Goal: Feedback & Contribution: Leave review/rating

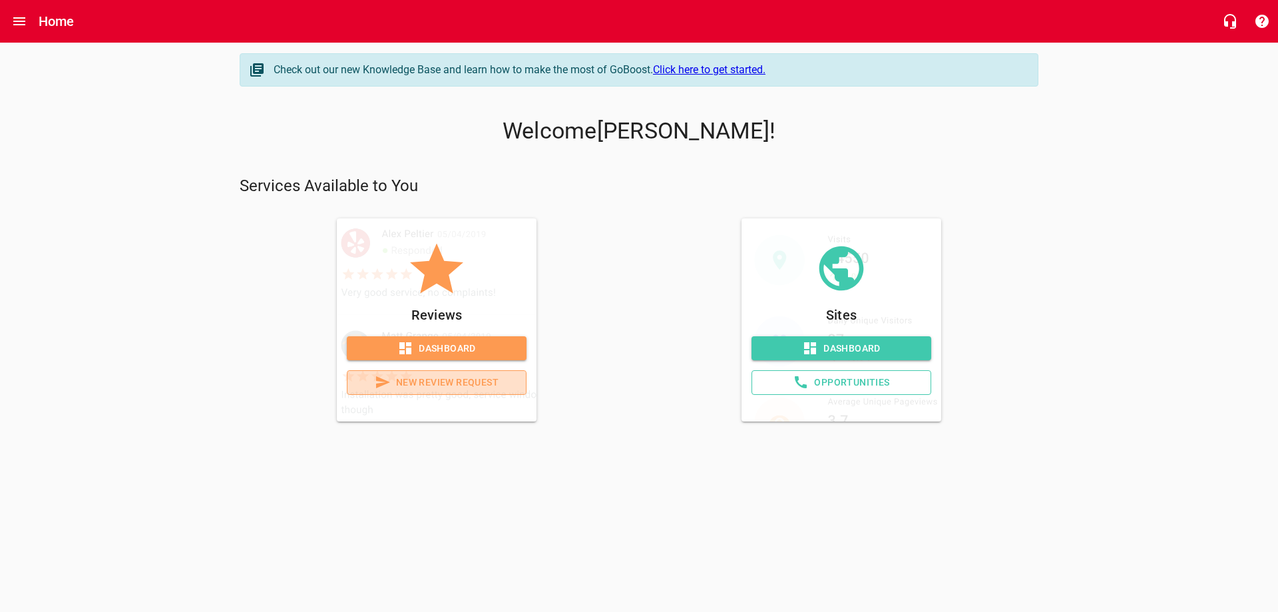
click at [431, 391] on span "New Review Request" at bounding box center [436, 382] width 157 height 17
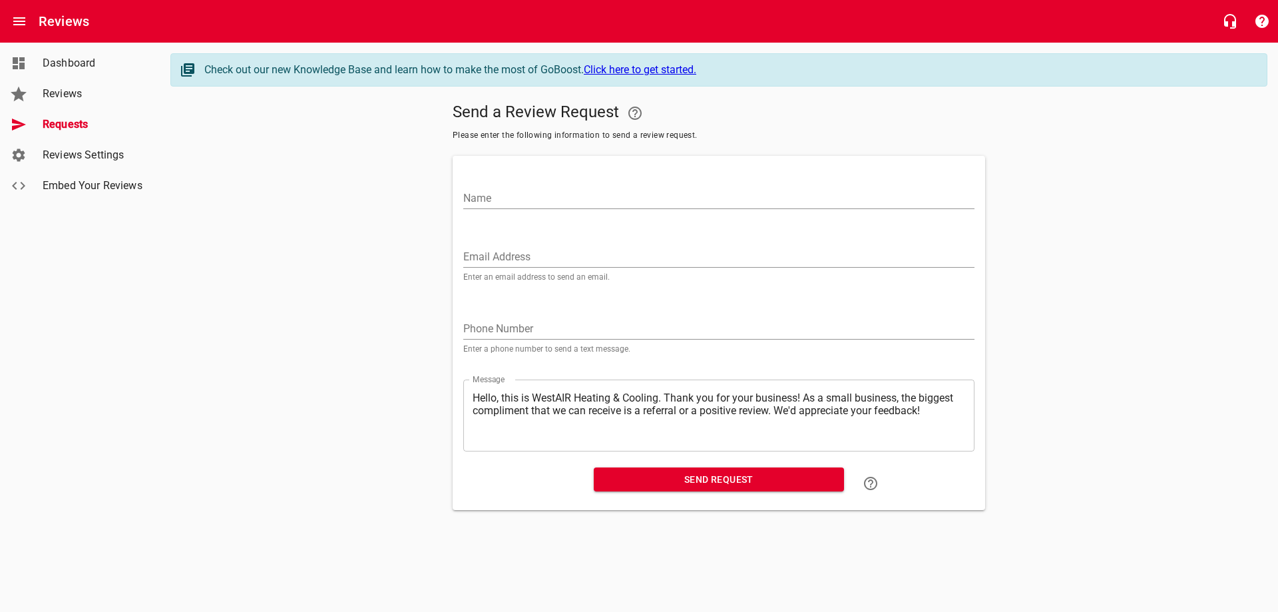
click at [533, 206] on input "Name" at bounding box center [718, 198] width 511 height 21
type input "[PERSON_NAME]"
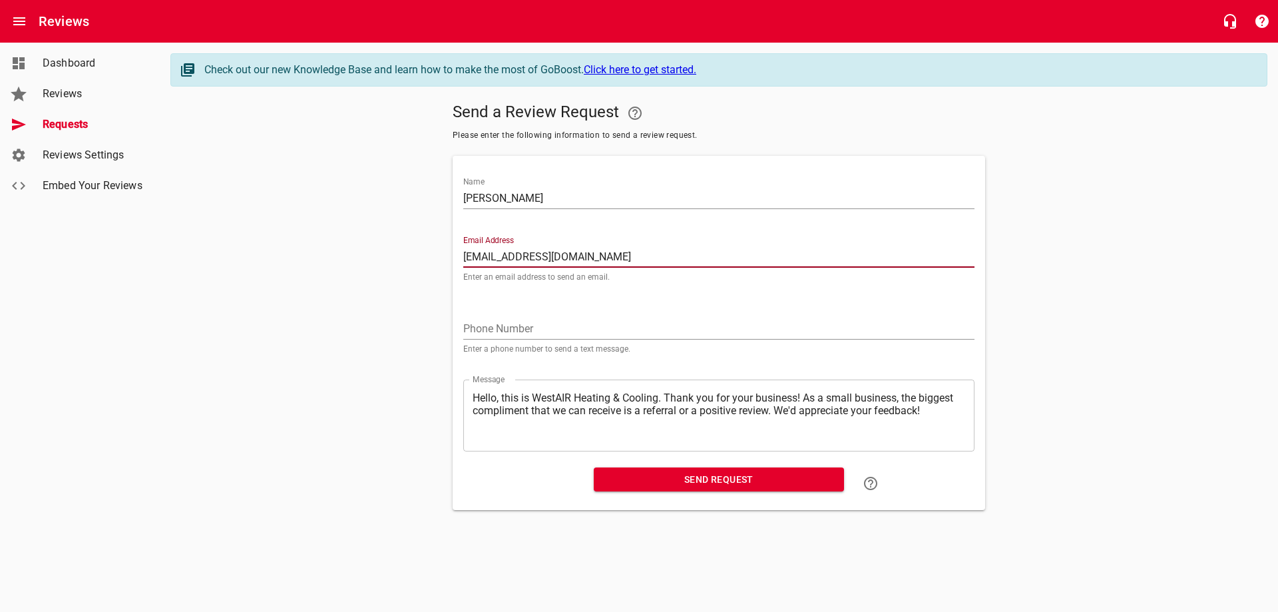
type input "[EMAIL_ADDRESS][DOMAIN_NAME]"
click at [628, 340] on input "tel" at bounding box center [718, 328] width 511 height 21
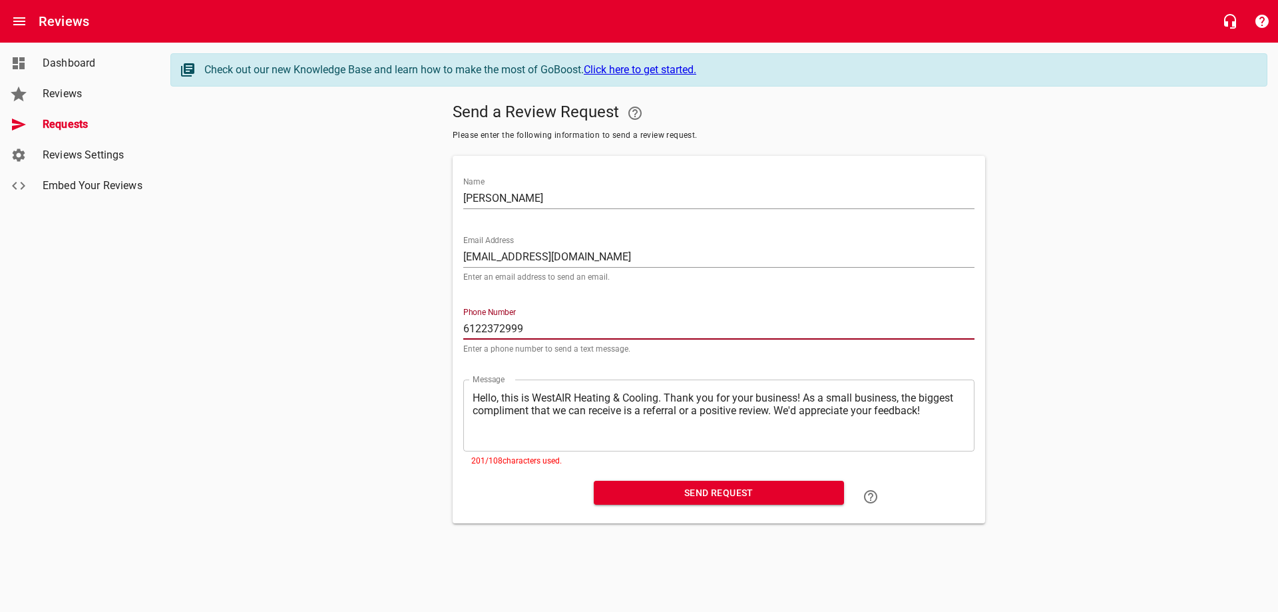
type input "6122372999"
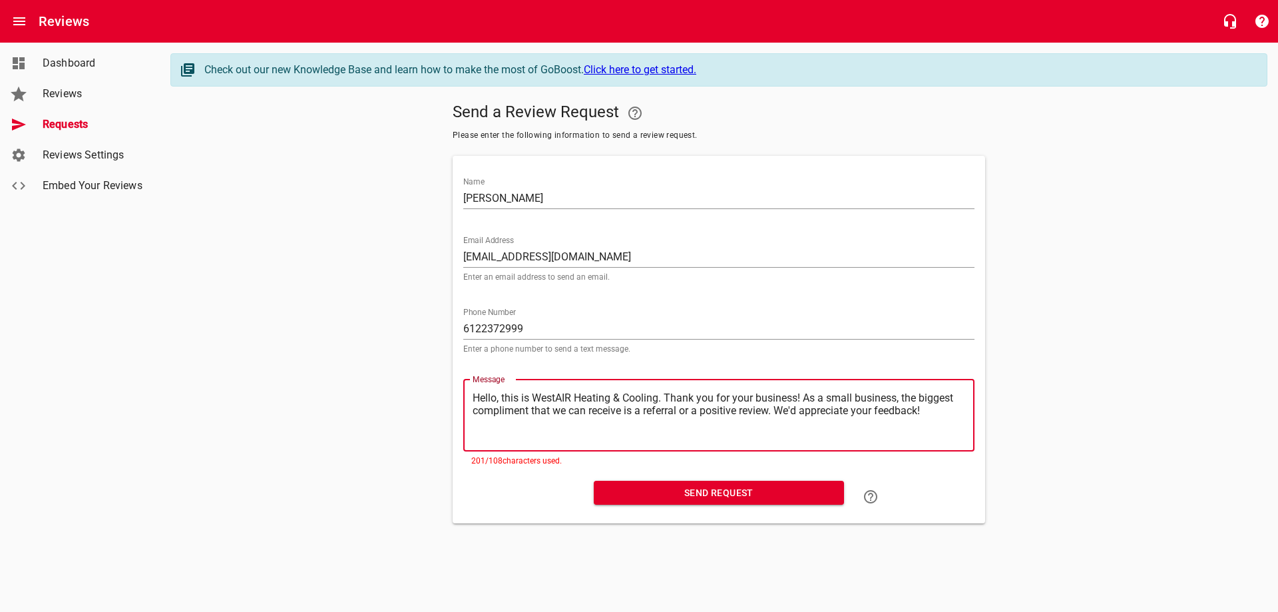
drag, startPoint x: 887, startPoint y: 423, endPoint x: 507, endPoint y: 466, distance: 383.3
click at [512, 451] on div "​ Hello, this is WestAIR Heating & Cooling. Thank you for your business! As a s…" at bounding box center [718, 415] width 511 height 72
type textarea "Hello, this is WestAIR Heating & Cooling. Thank you for your business! We'd app…"
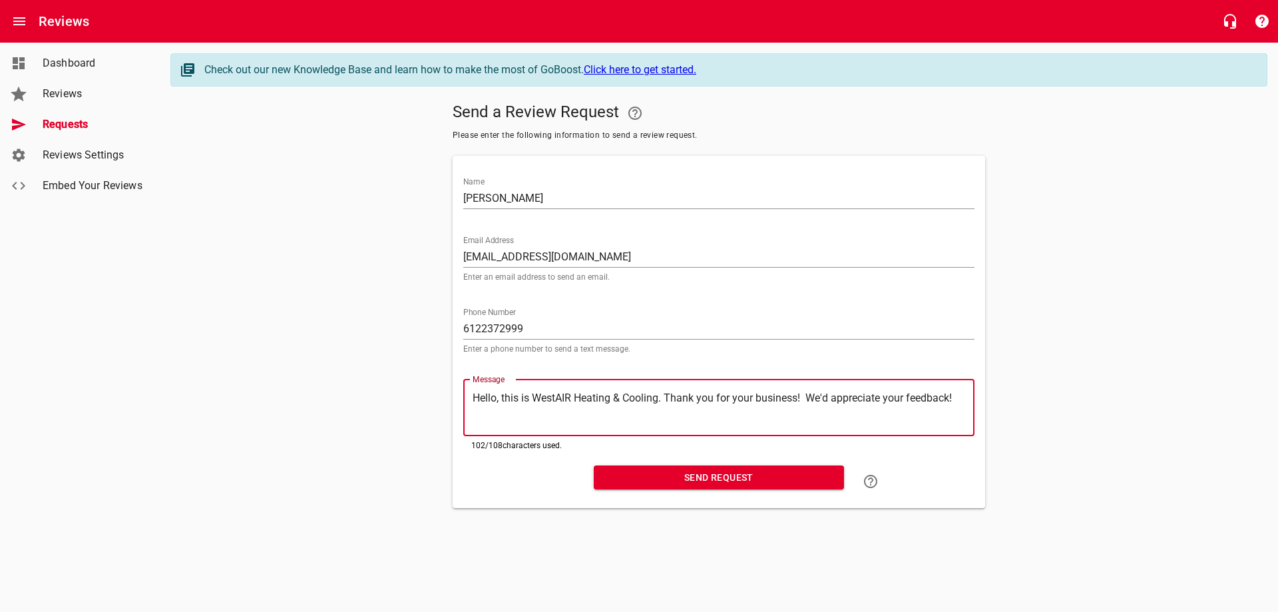
type textarea "Hello, this is WestAIR Heating & Cooling. Thank you for your business! We'd app…"
click at [657, 486] on span "Send Request" at bounding box center [718, 477] width 229 height 17
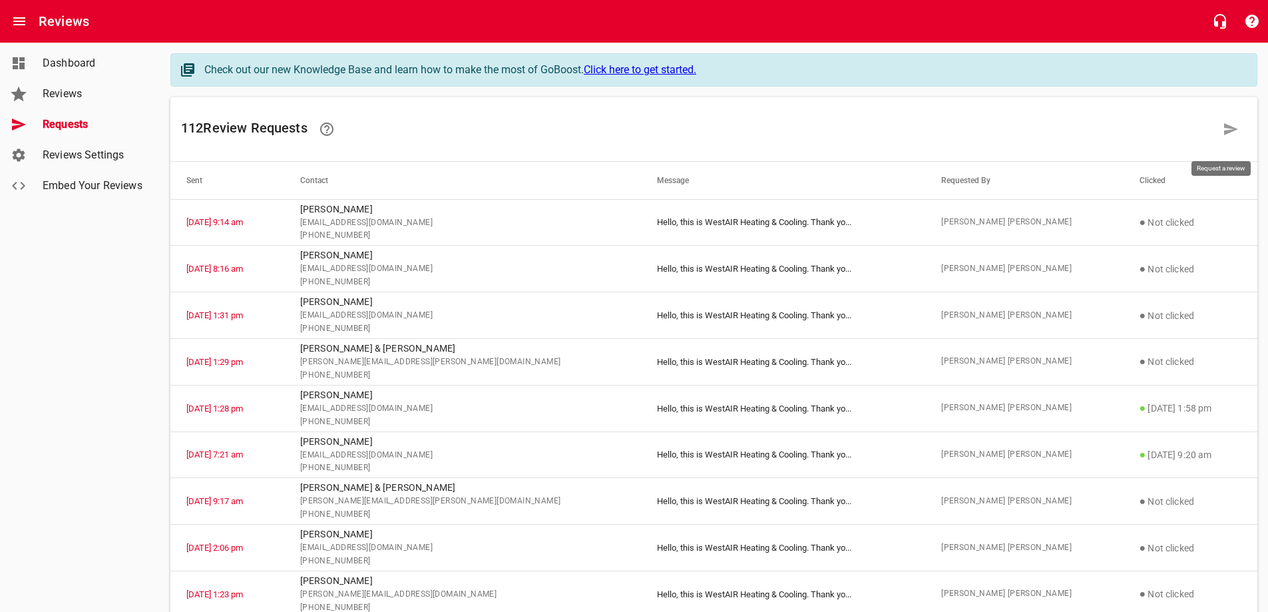
click at [1219, 134] on link at bounding box center [1231, 129] width 32 height 32
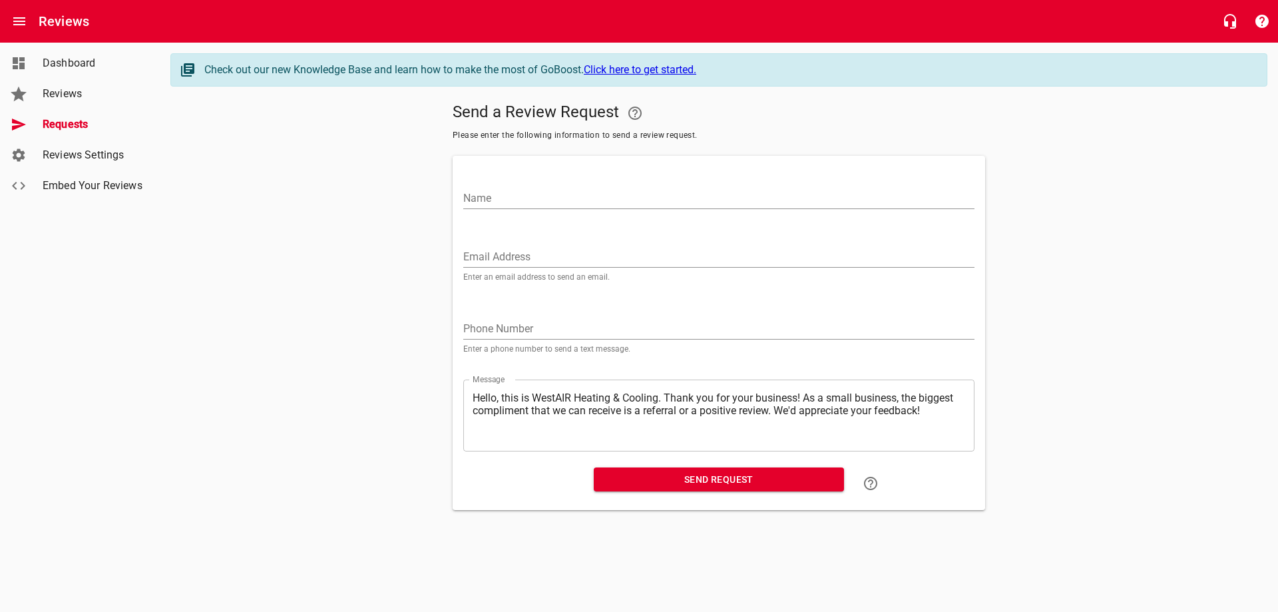
click at [591, 208] on input "Name" at bounding box center [718, 198] width 511 height 21
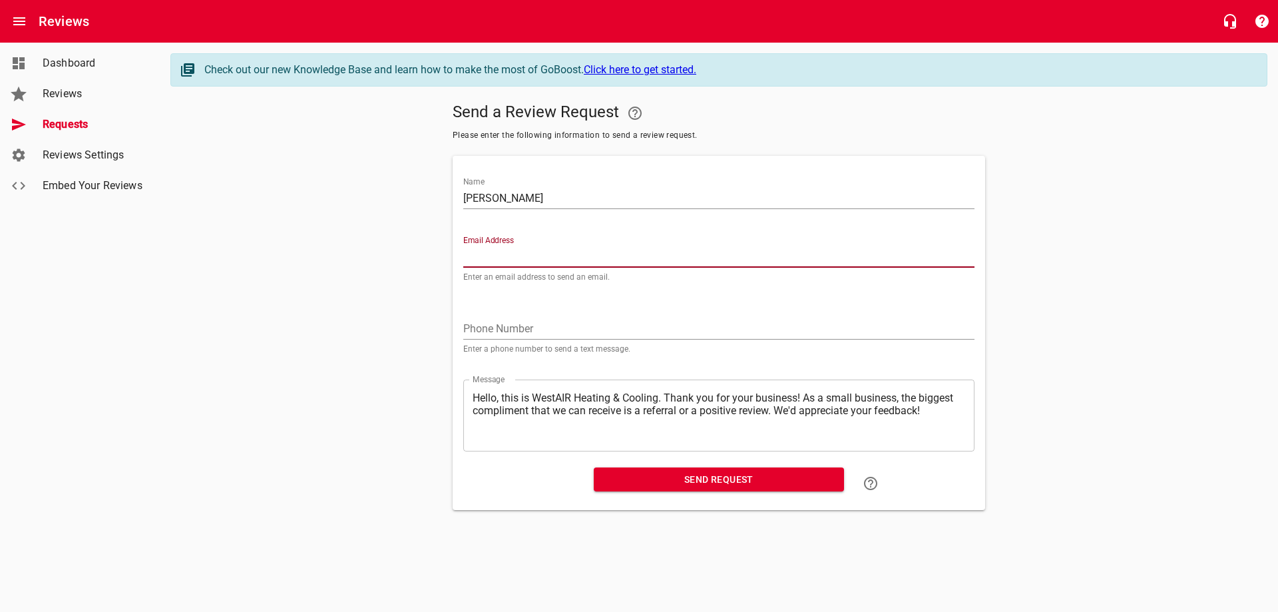
click at [529, 208] on input "[PERSON_NAME]" at bounding box center [718, 198] width 511 height 21
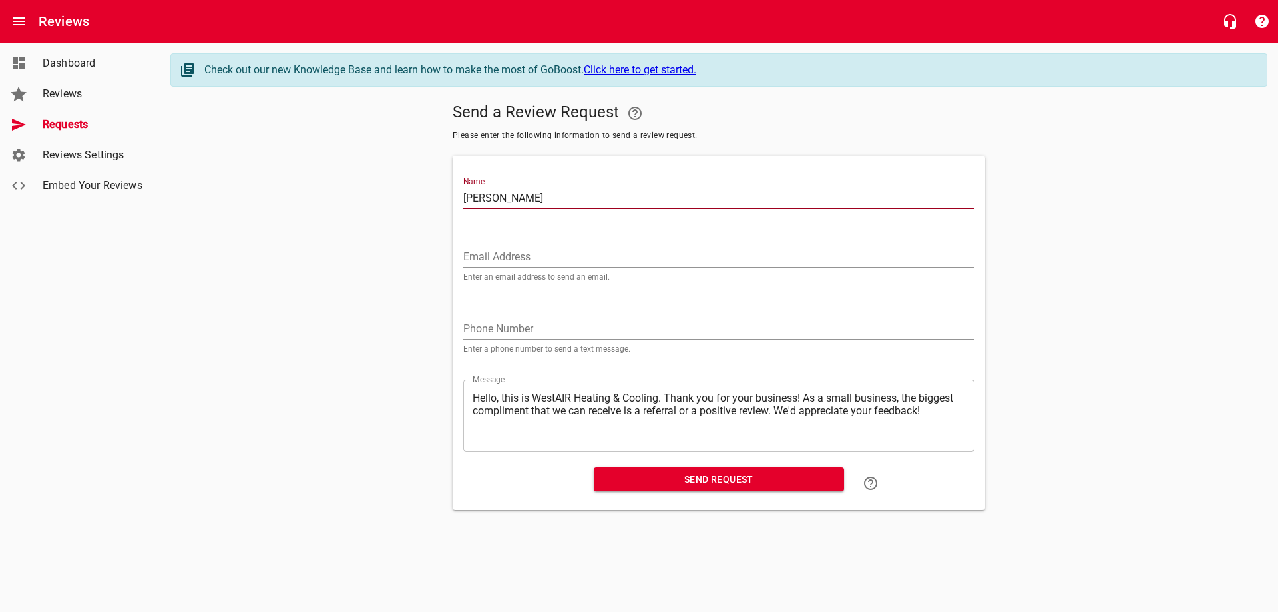
type input "[PERSON_NAME]"
click at [511, 268] on input "Email Address" at bounding box center [718, 256] width 511 height 21
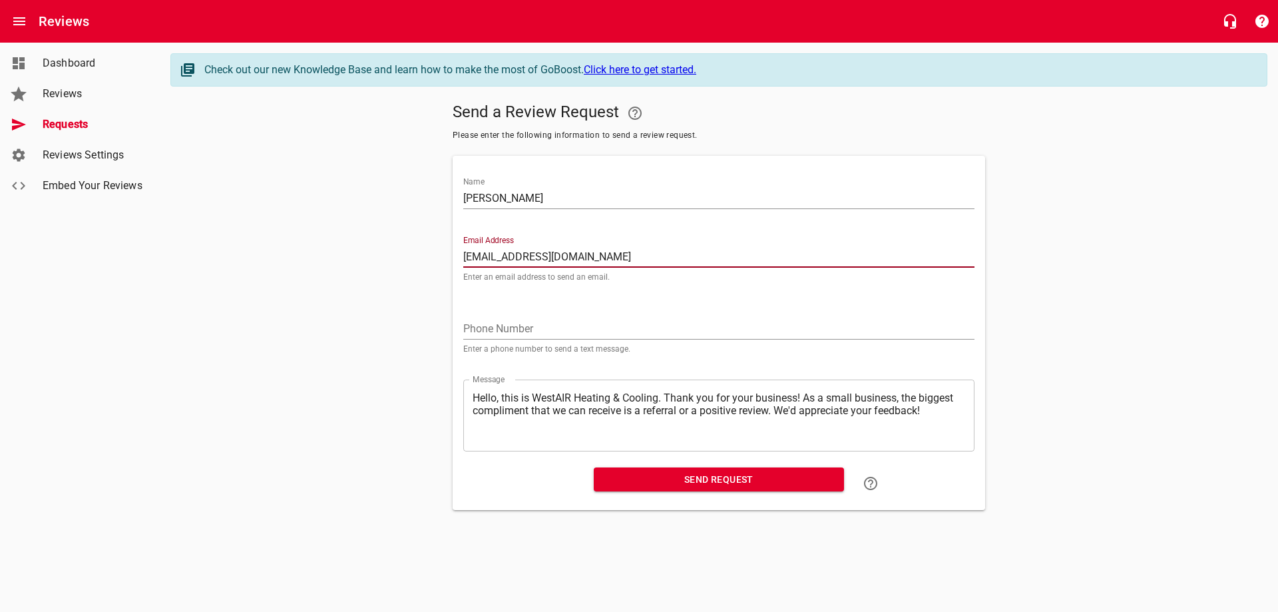
type input "[EMAIL_ADDRESS][DOMAIN_NAME]"
click at [517, 340] on input "tel" at bounding box center [718, 328] width 511 height 21
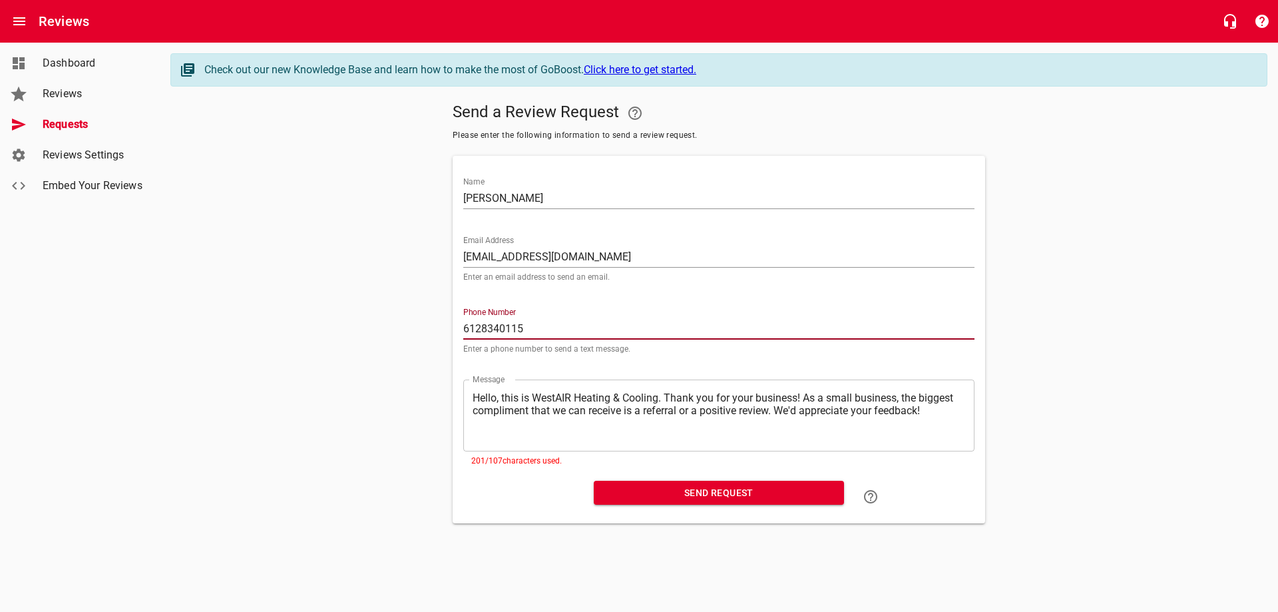
type input "6128340115"
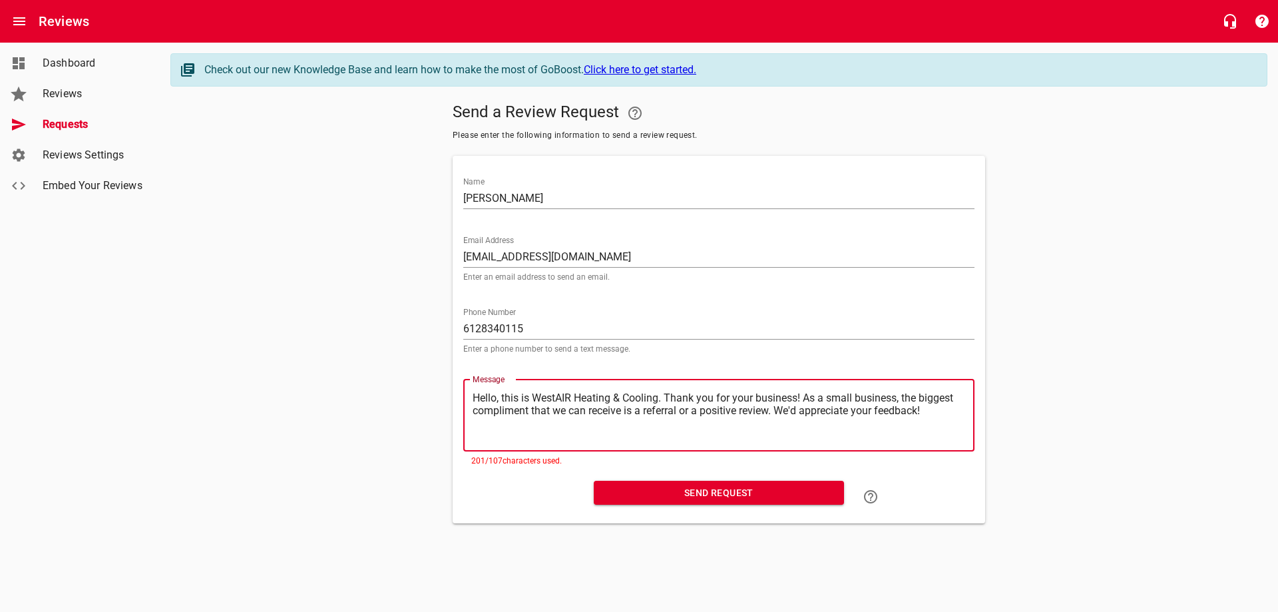
drag, startPoint x: 889, startPoint y: 423, endPoint x: 512, endPoint y: 477, distance: 380.6
click at [512, 465] on div "Message ​ Hello, this is WestAIR Heating & Cooling. Thank you for your business…" at bounding box center [718, 421] width 511 height 85
type textarea "Hello, this is WestAIR Heating & Cooling. Thank you for your business! We'd app…"
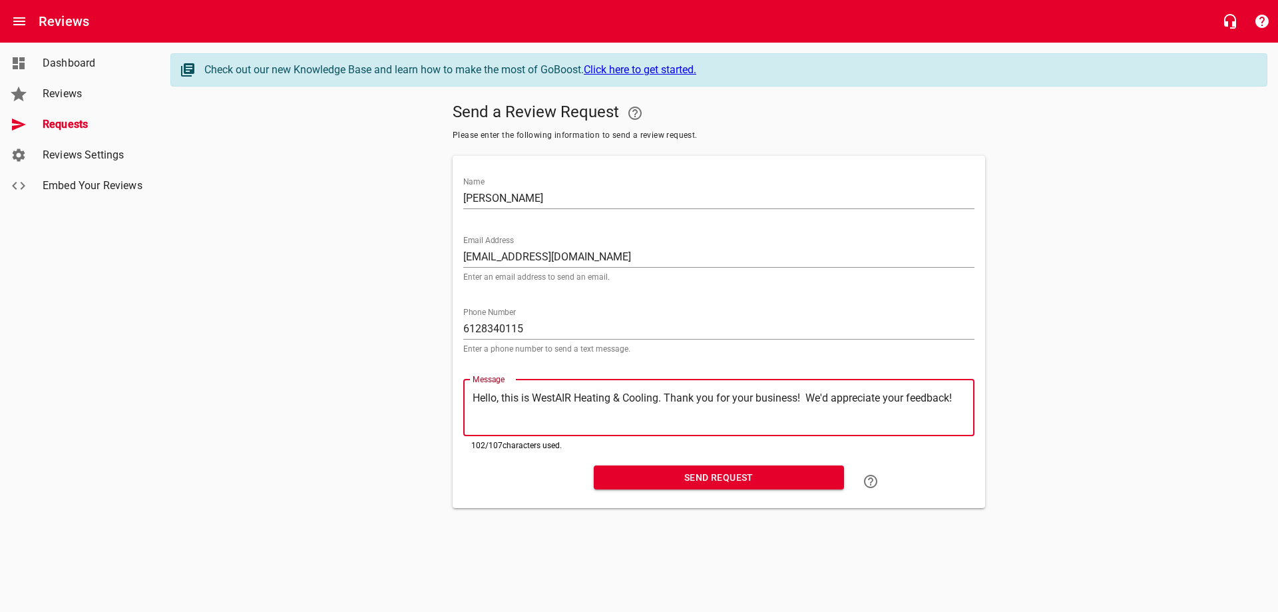
type textarea "Hello, this is WestAIR Heating & Cooling. Thank you for your business! We'd app…"
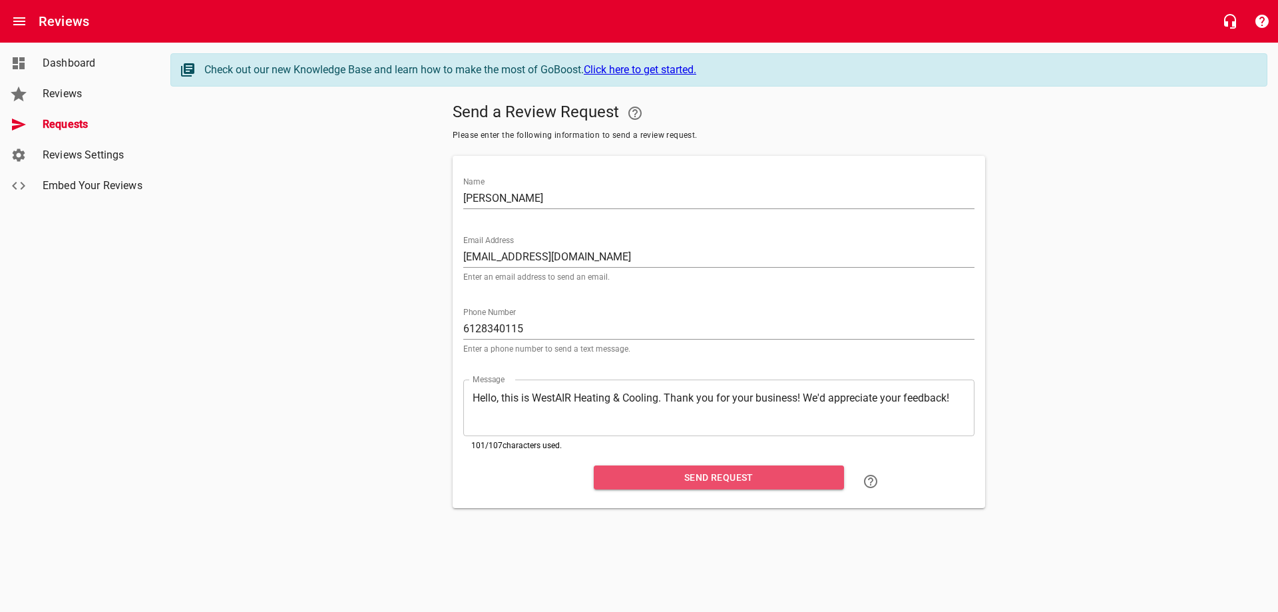
click at [788, 486] on span "Send Request" at bounding box center [718, 477] width 229 height 17
